Goal: Find specific page/section

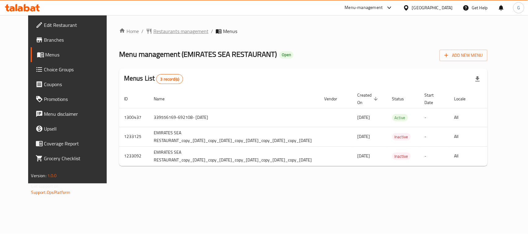
click at [172, 34] on span "Restaurants management" at bounding box center [180, 31] width 55 height 7
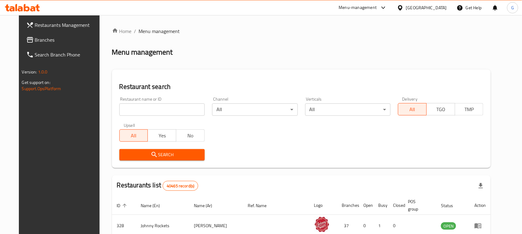
click at [38, 39] on span "Branches" at bounding box center [68, 39] width 66 height 7
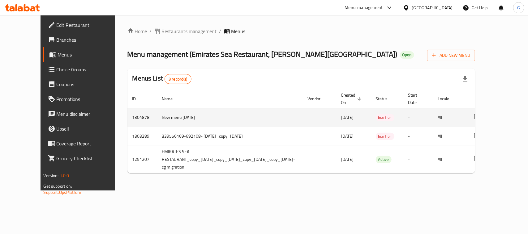
click at [127, 120] on td "1304878" at bounding box center [142, 117] width 30 height 19
copy td "1304878"
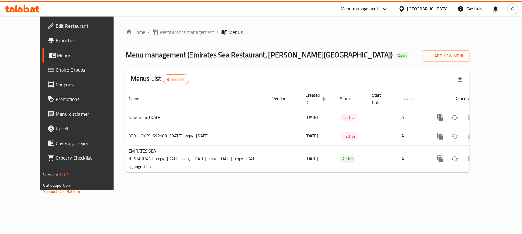
scroll to position [0, 32]
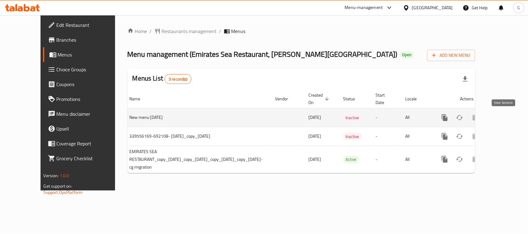
click at [493, 120] on icon "enhanced table" at bounding box center [489, 117] width 7 height 7
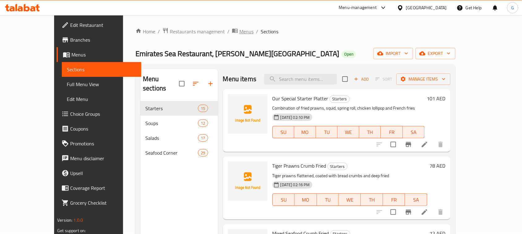
click at [239, 33] on span "Menus" at bounding box center [246, 31] width 14 height 7
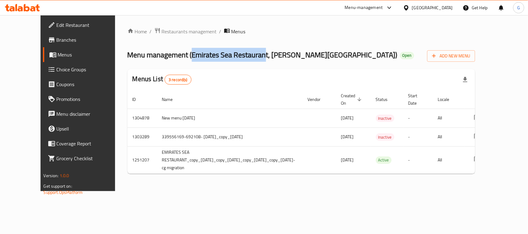
drag, startPoint x: 241, startPoint y: 55, endPoint x: 165, endPoint y: 50, distance: 75.9
click at [165, 50] on span "Menu management ( Emirates Sea Restaurant, King Faisal St )" at bounding box center [262, 55] width 270 height 14
copy span "Emirates Sea Restauran"
